Goal: Find specific page/section: Find specific page/section

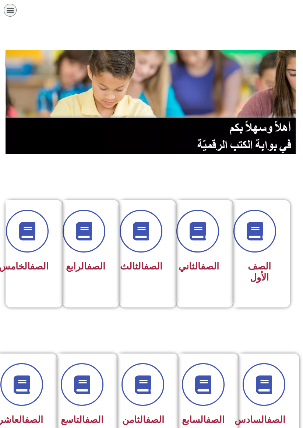
scroll to position [0, -3]
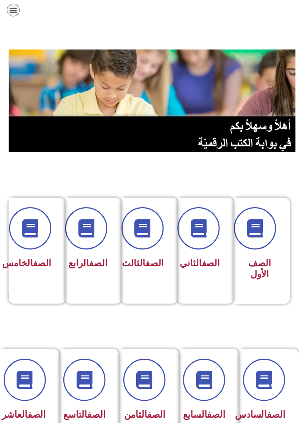
click at [211, 423] on link "الصف" at bounding box center [219, 419] width 18 height 11
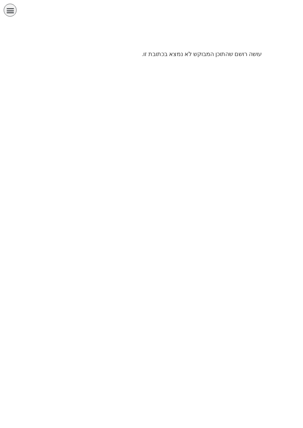
click at [13, 15] on div "الصفحة الرئيسية الصف الأول الصف الثاني الصف الثالث الصف الرابع الصف الخامس الصف…" at bounding box center [131, 12] width 254 height 17
click at [7, 15] on div "תפריט" at bounding box center [10, 10] width 13 height 13
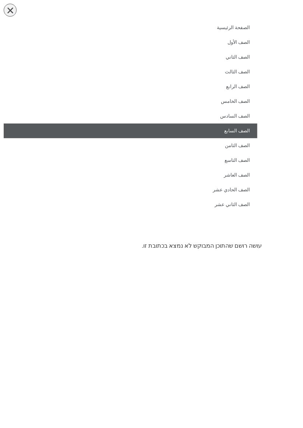
click at [246, 131] on link "الصف السابع" at bounding box center [131, 130] width 254 height 15
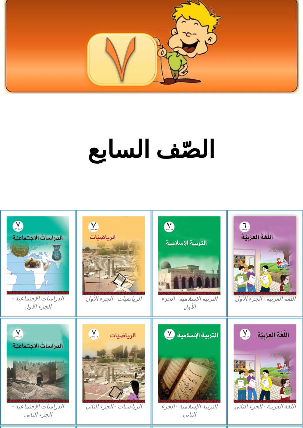
scroll to position [29, 0]
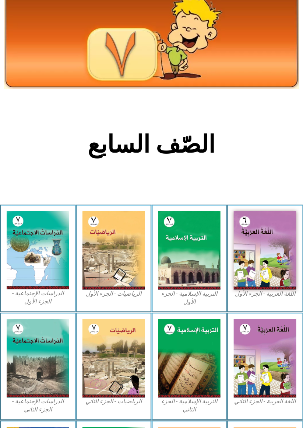
click at [115, 287] on img at bounding box center [114, 250] width 63 height 78
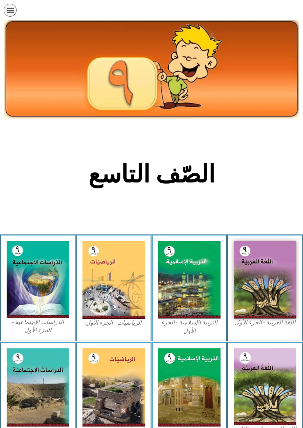
scroll to position [121, 0]
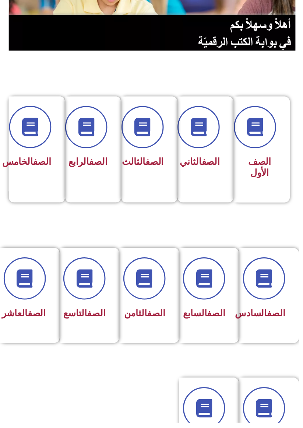
scroll to position [102, -3]
click at [95, 315] on link "الصف" at bounding box center [97, 317] width 18 height 11
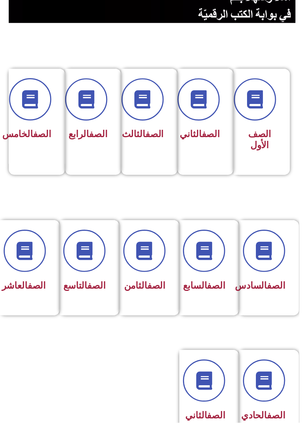
scroll to position [134, -3]
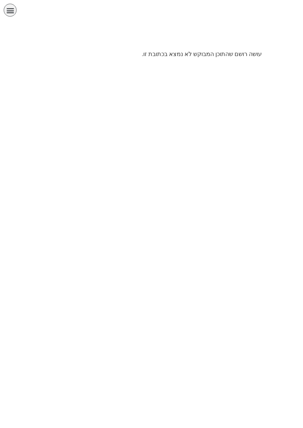
click at [11, 15] on div "תפריט" at bounding box center [10, 10] width 13 height 13
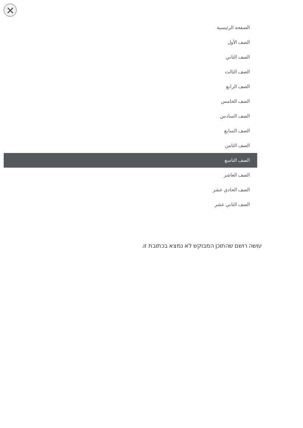
click at [242, 161] on link "الصف التاسع" at bounding box center [131, 160] width 254 height 15
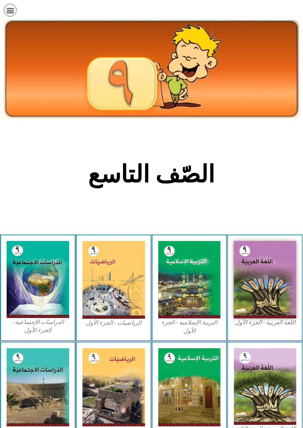
click at [117, 292] on img at bounding box center [114, 279] width 63 height 77
